Goal: Task Accomplishment & Management: Complete application form

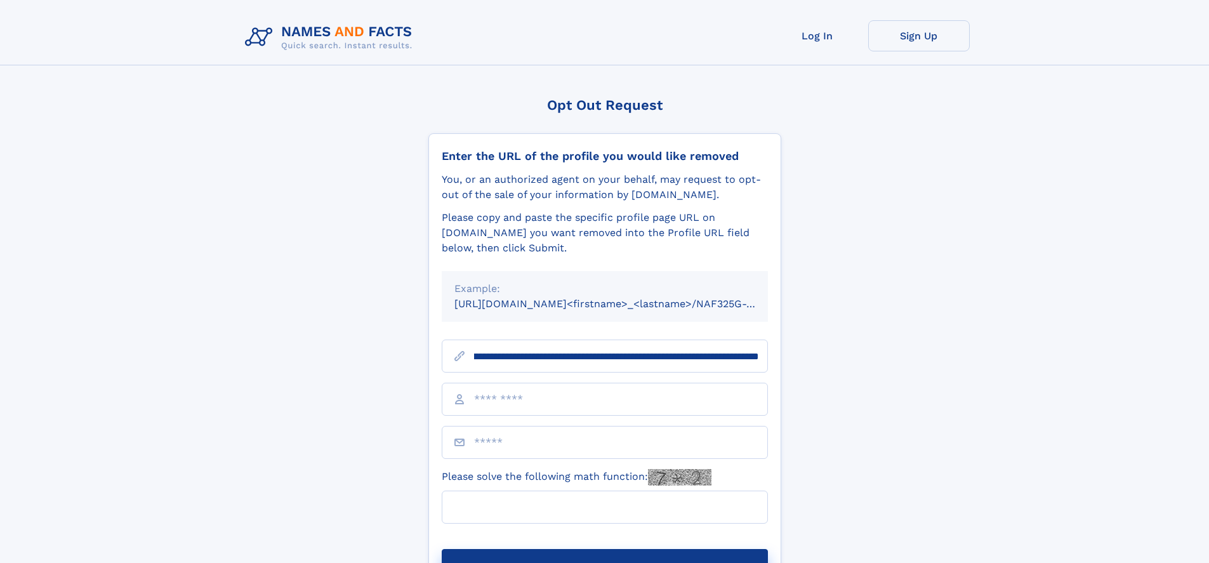
scroll to position [0, 174]
type input "**********"
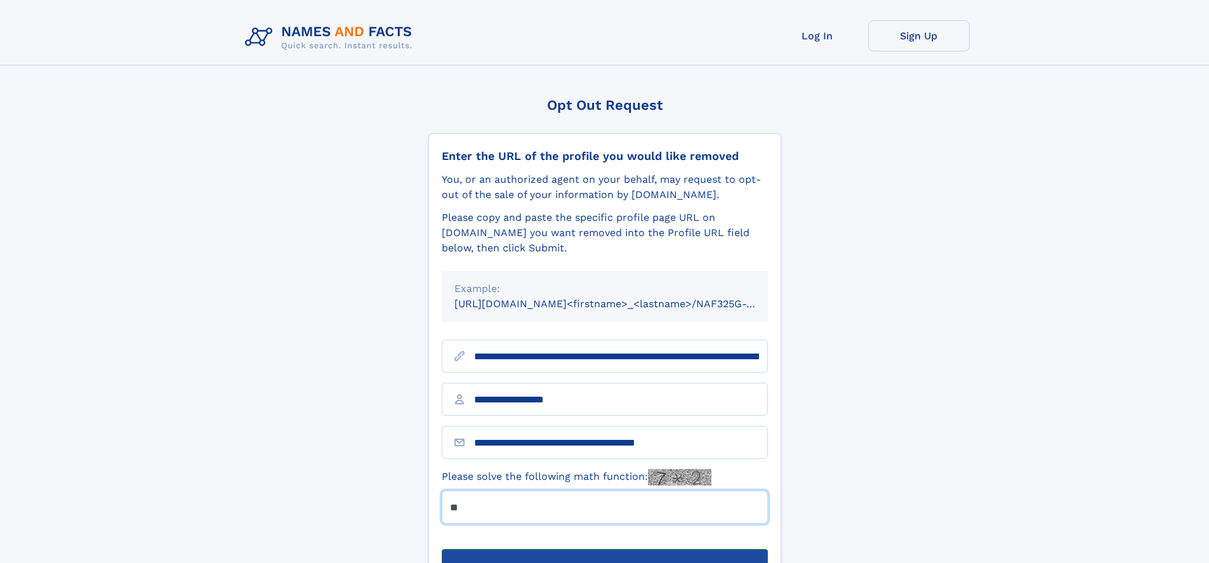
type input "**"
click at [604, 549] on button "Submit Opt Out Request" at bounding box center [605, 569] width 326 height 41
